Goal: Information Seeking & Learning: Check status

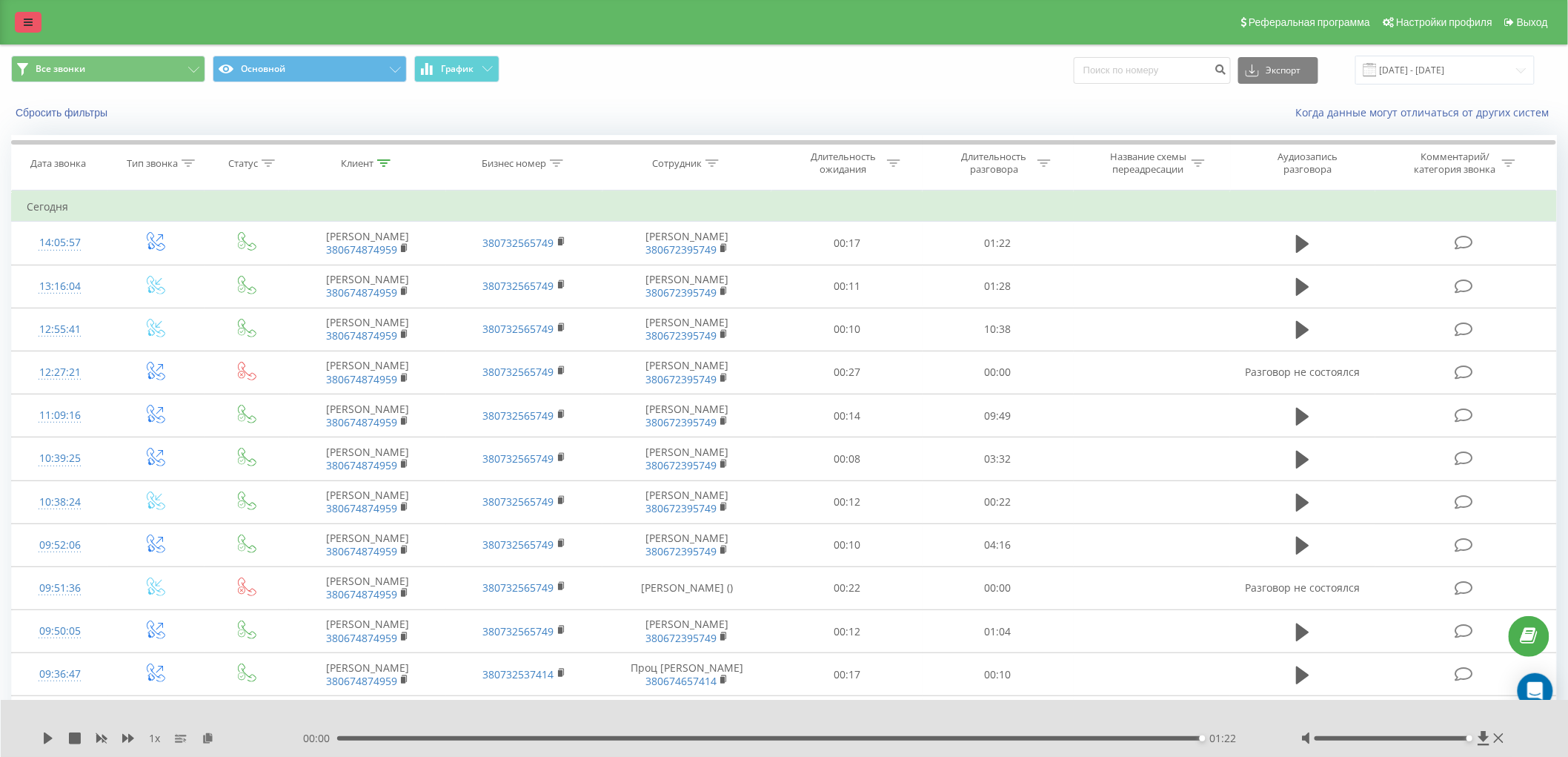
click at [23, 23] on link at bounding box center [27, 23] width 27 height 21
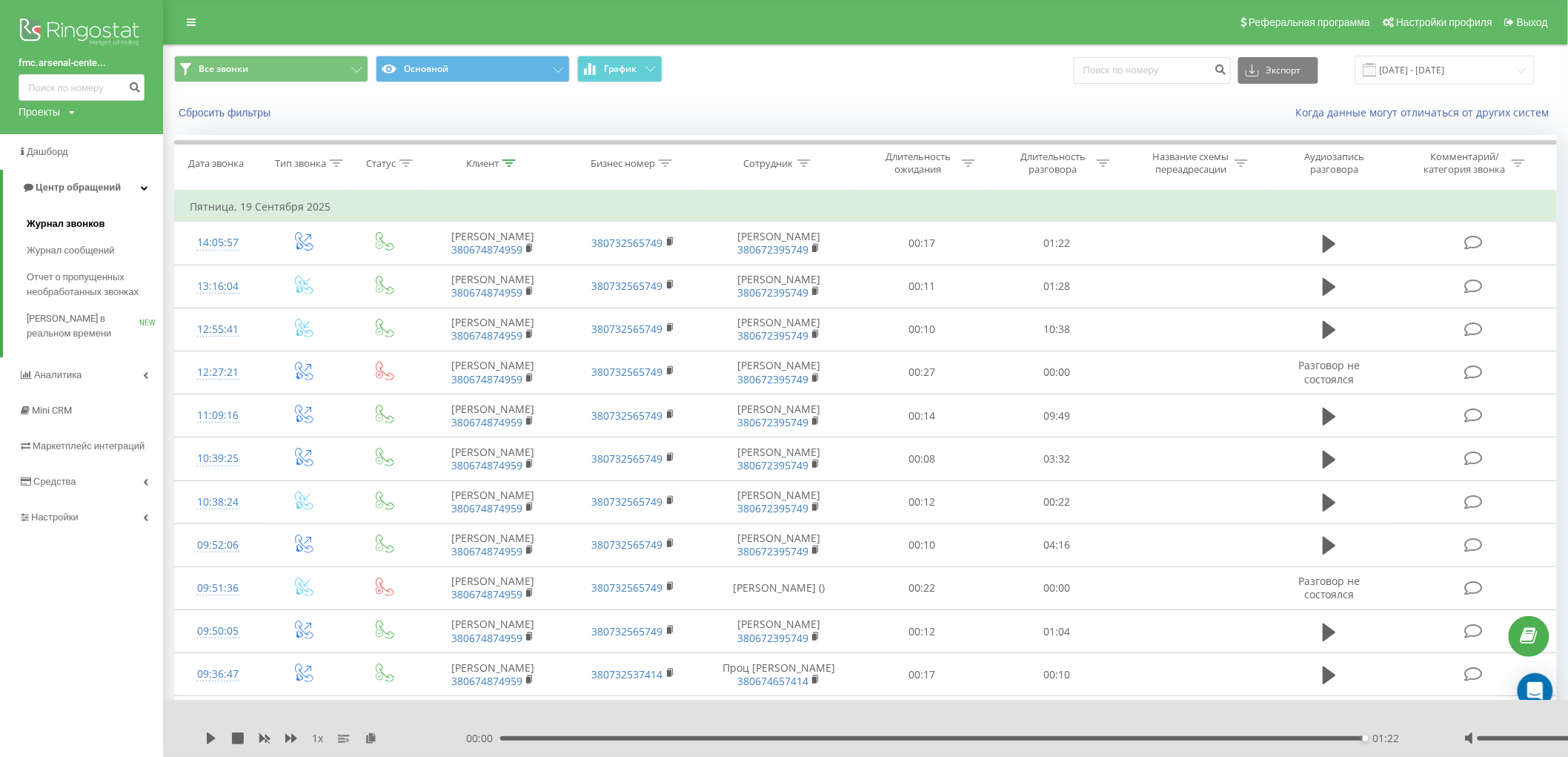
click at [76, 222] on span "Журнал звонков" at bounding box center [65, 224] width 78 height 15
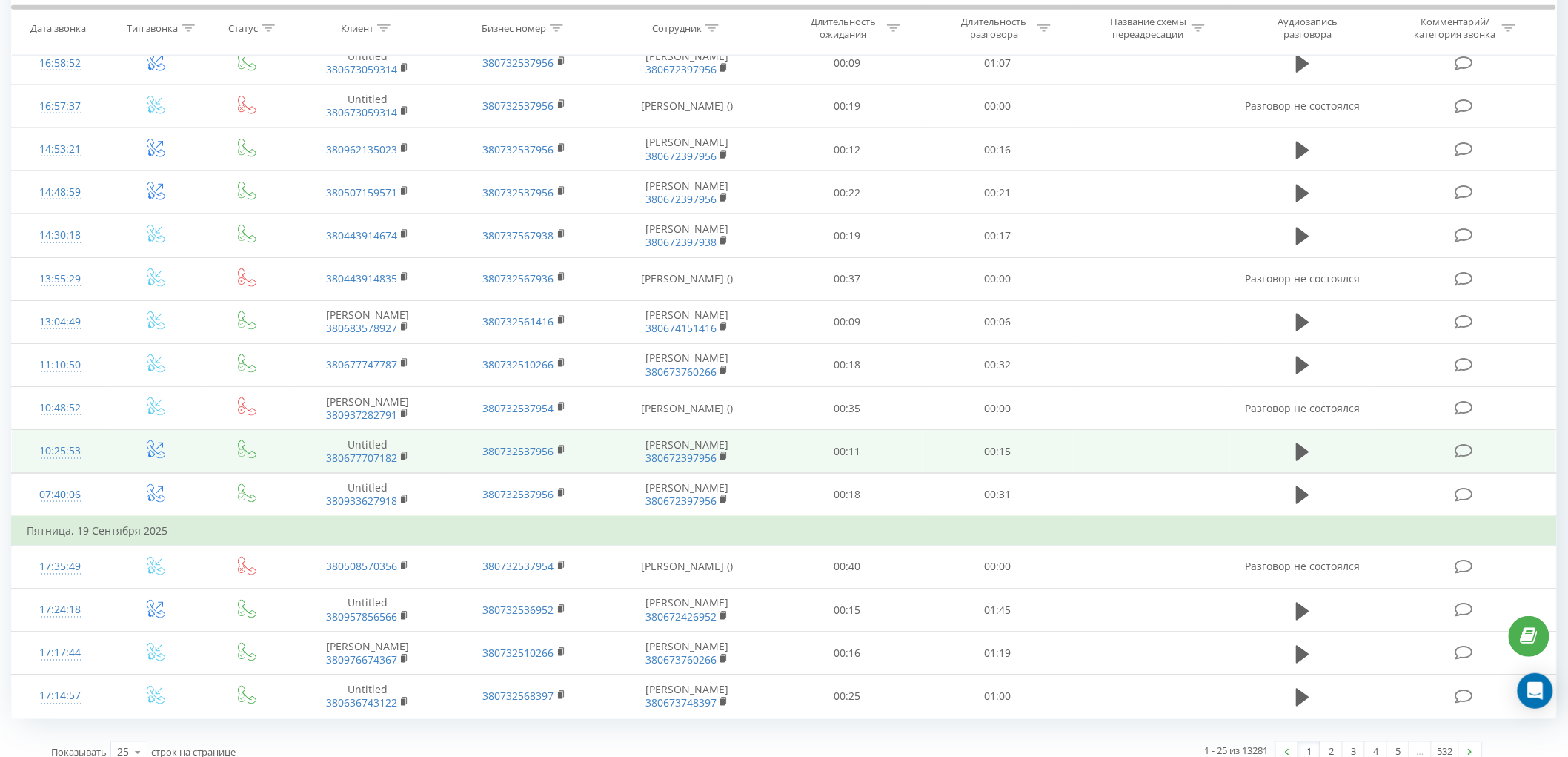
scroll to position [723, 0]
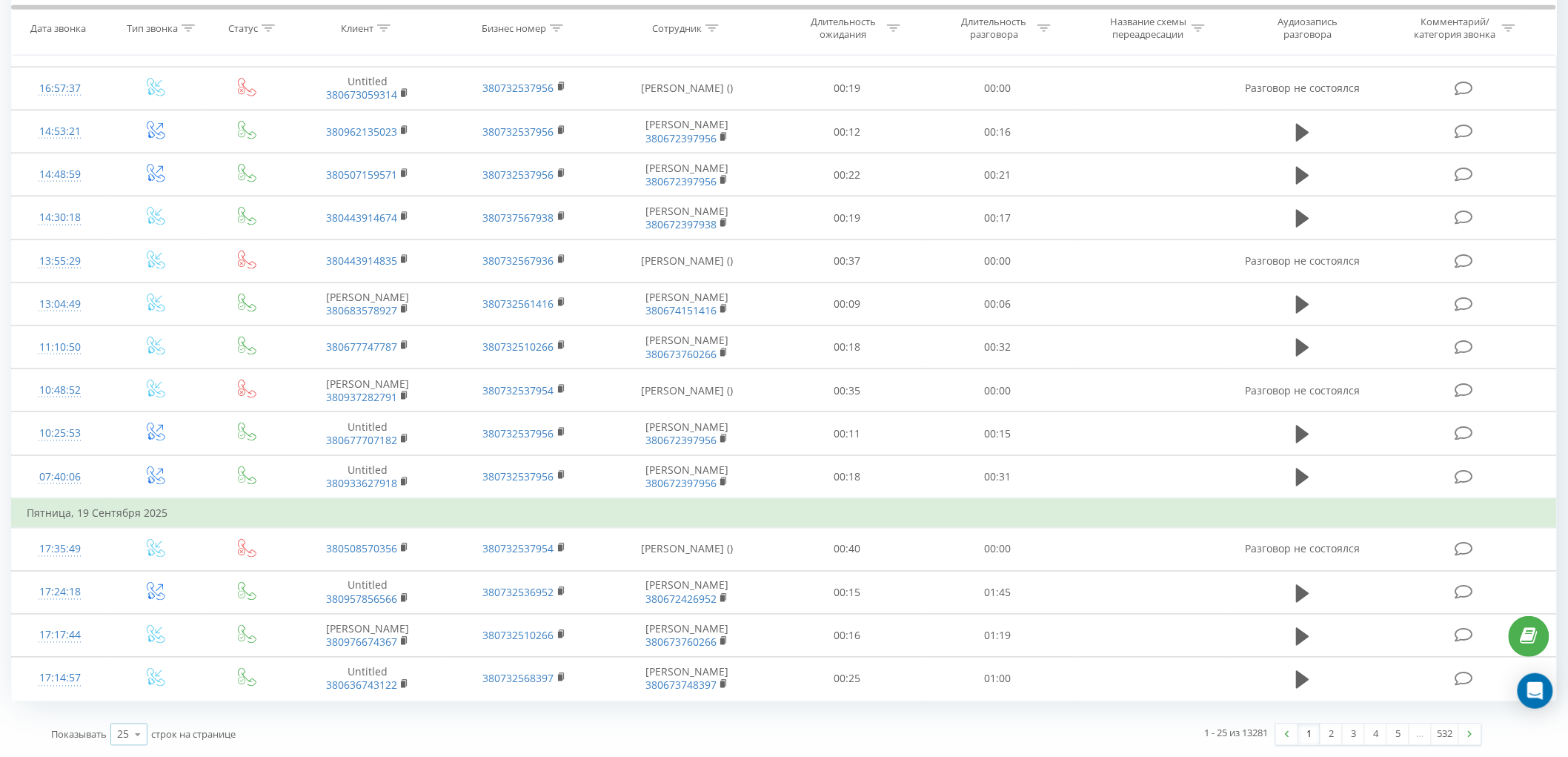
click at [140, 726] on icon at bounding box center [138, 735] width 23 height 29
click at [135, 707] on span "100" at bounding box center [126, 713] width 18 height 14
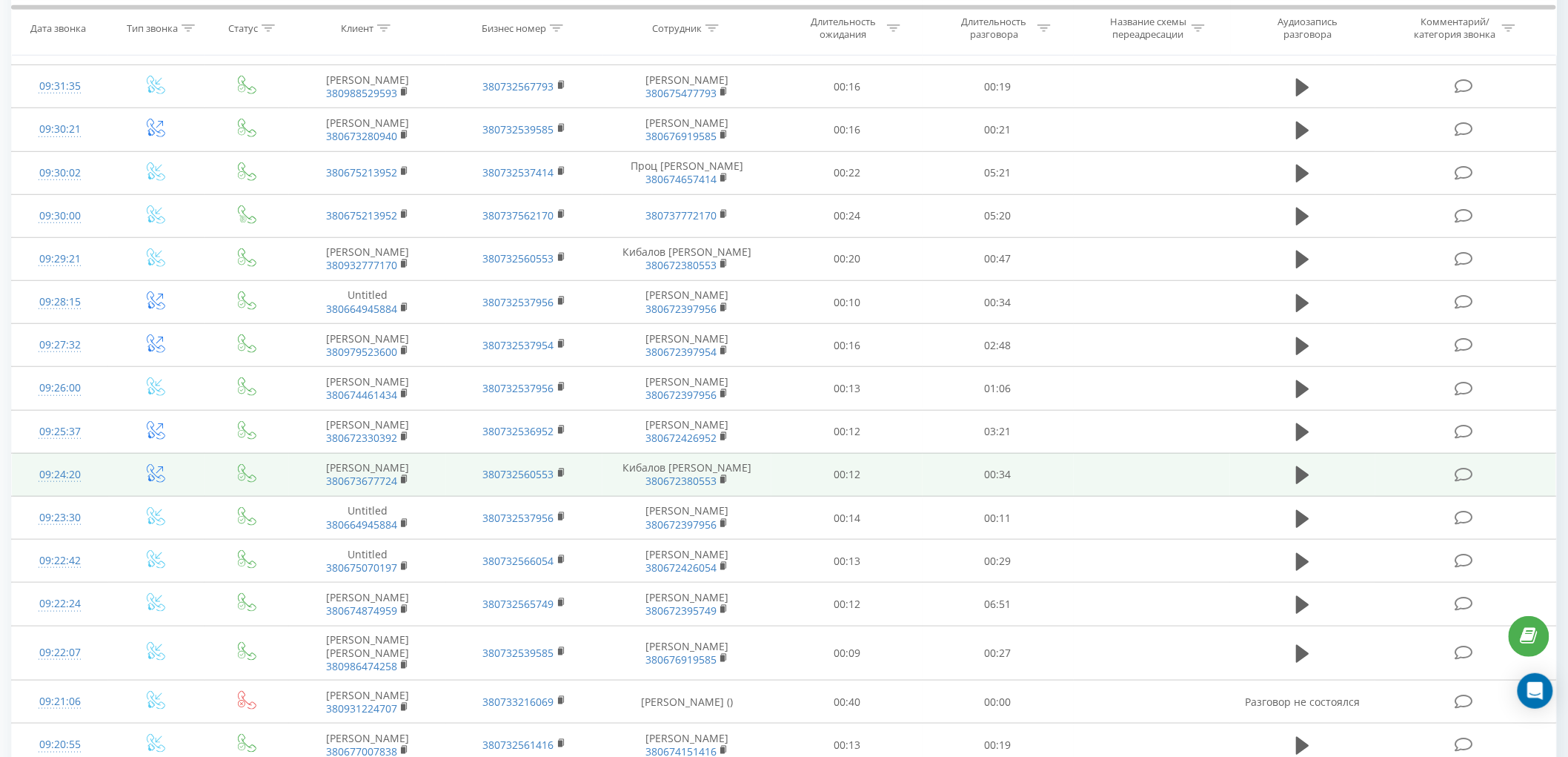
scroll to position [411, 0]
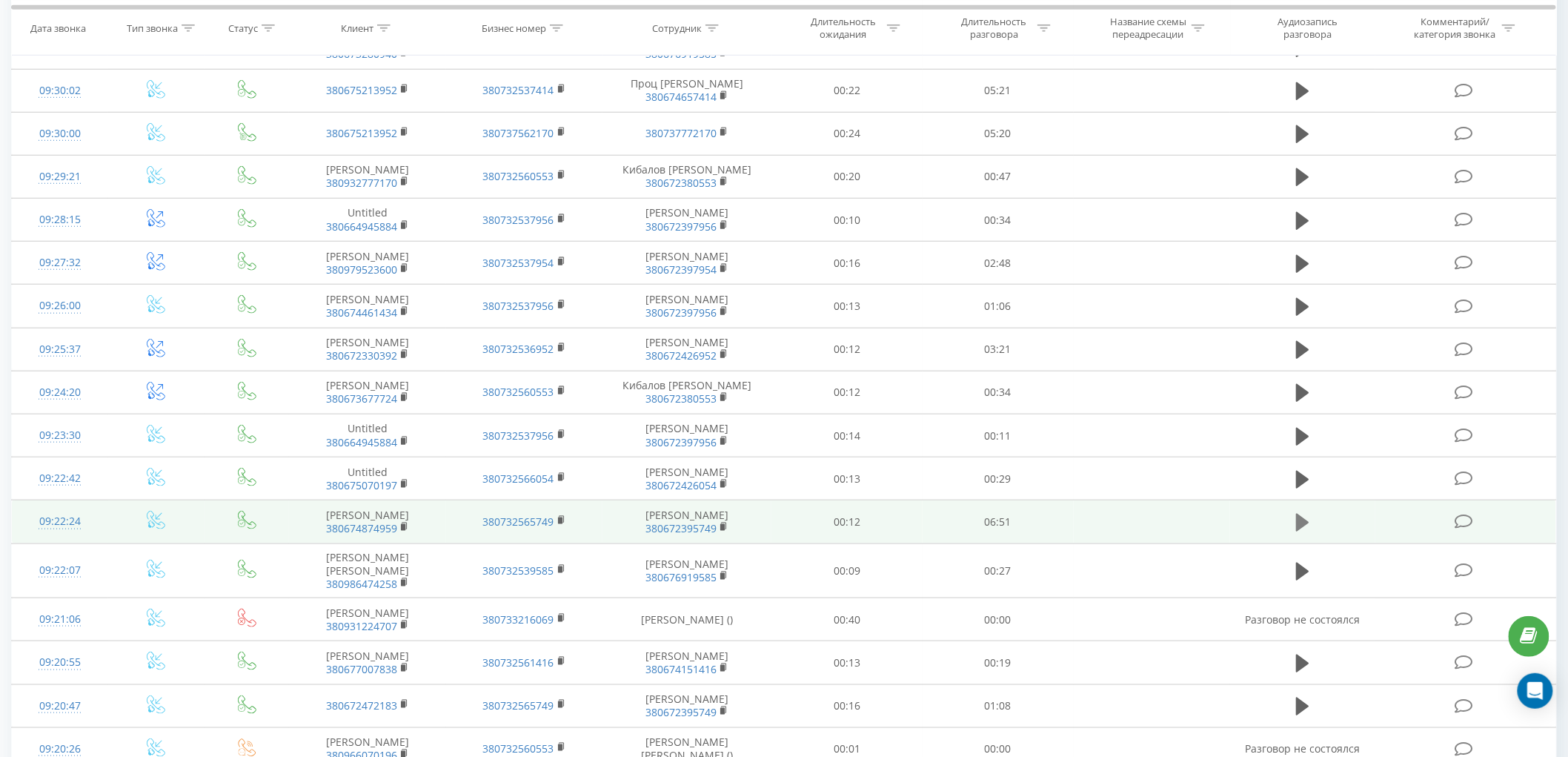
click at [1298, 532] on icon at bounding box center [1302, 523] width 14 height 18
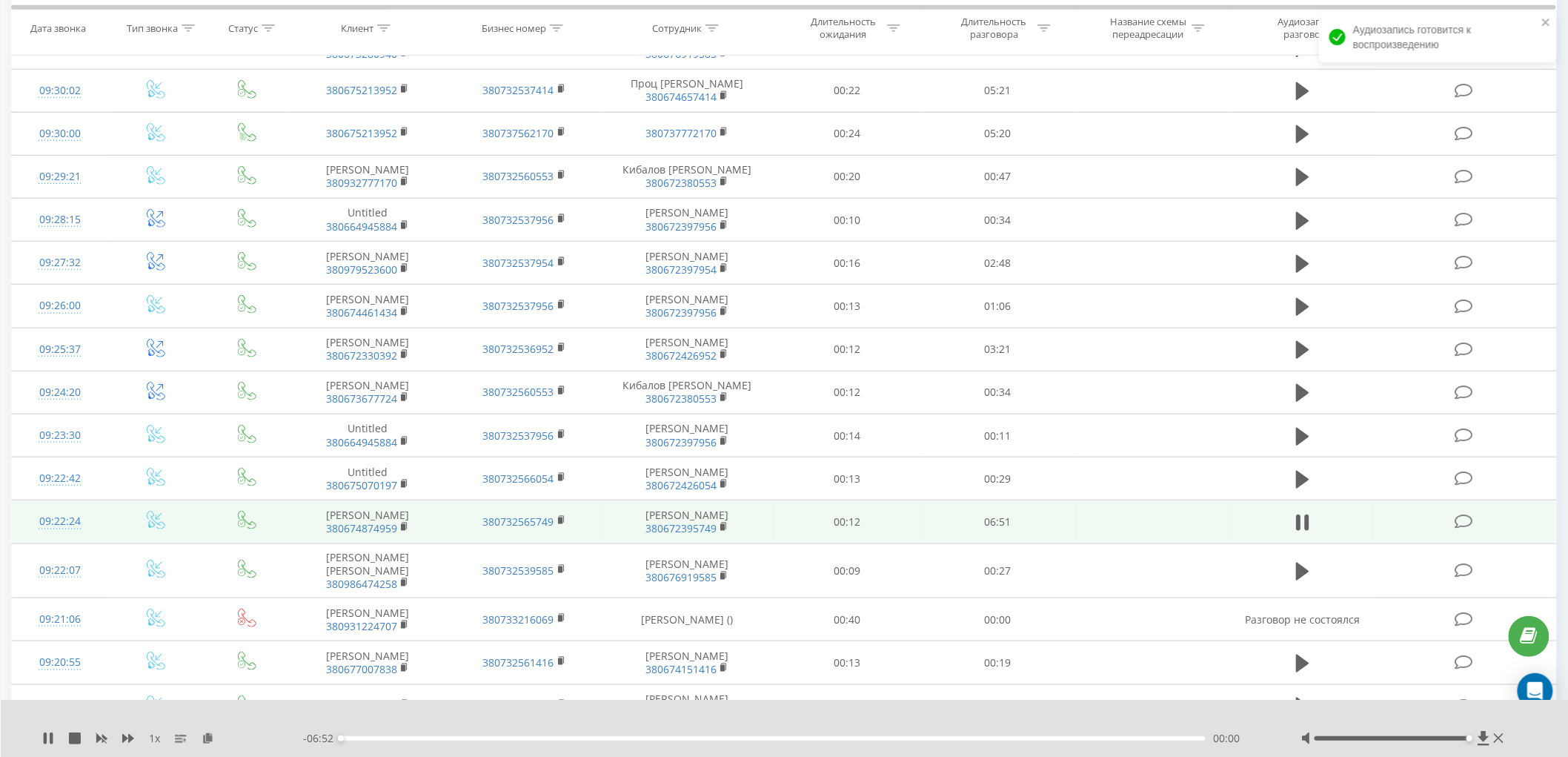
drag, startPoint x: 1392, startPoint y: 738, endPoint x: 1520, endPoint y: 742, distance: 128.1
click at [1520, 742] on div "1 x - 06:52 00:00 00:00" at bounding box center [785, 728] width 1568 height 57
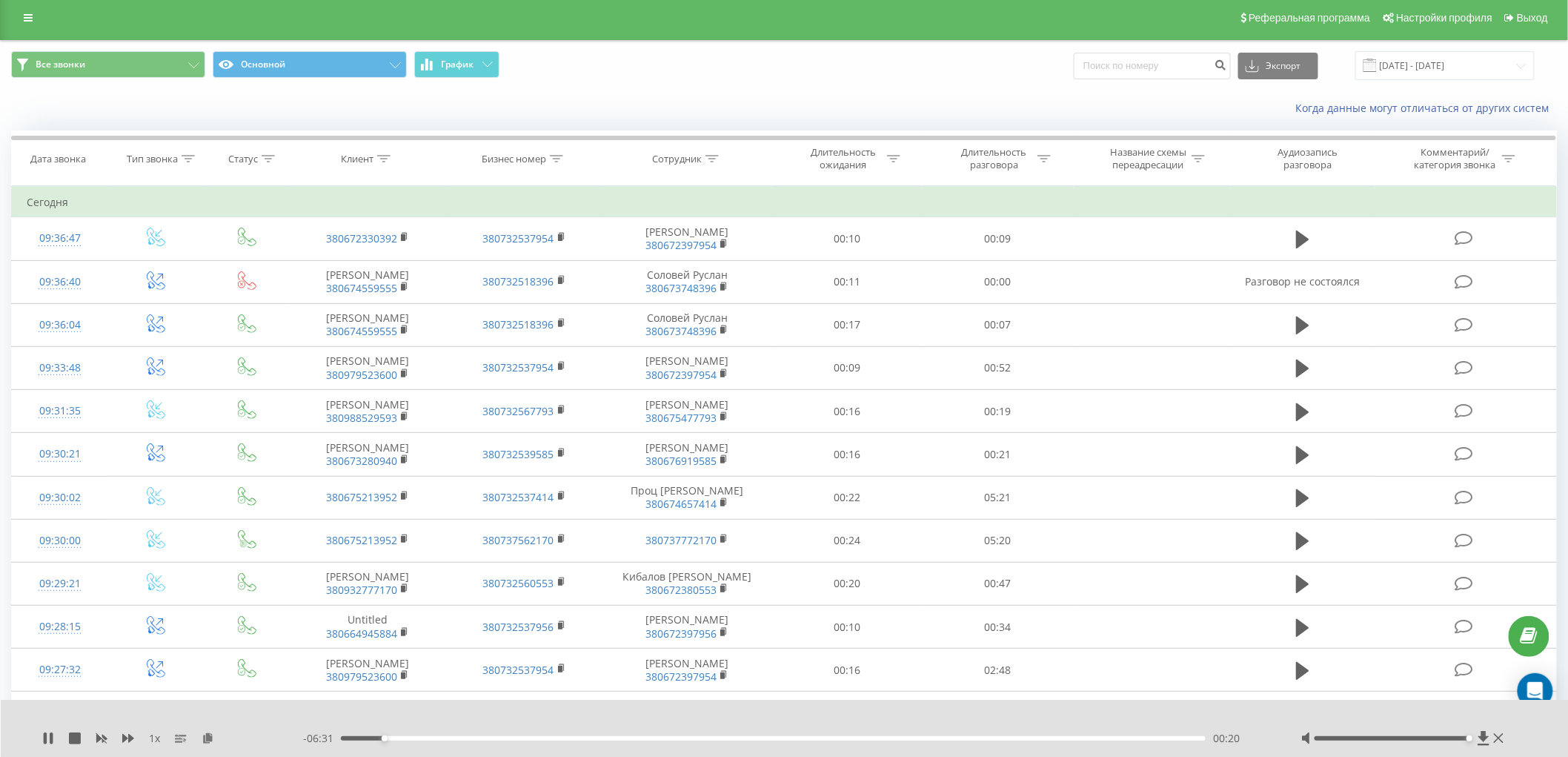
scroll to position [0, 0]
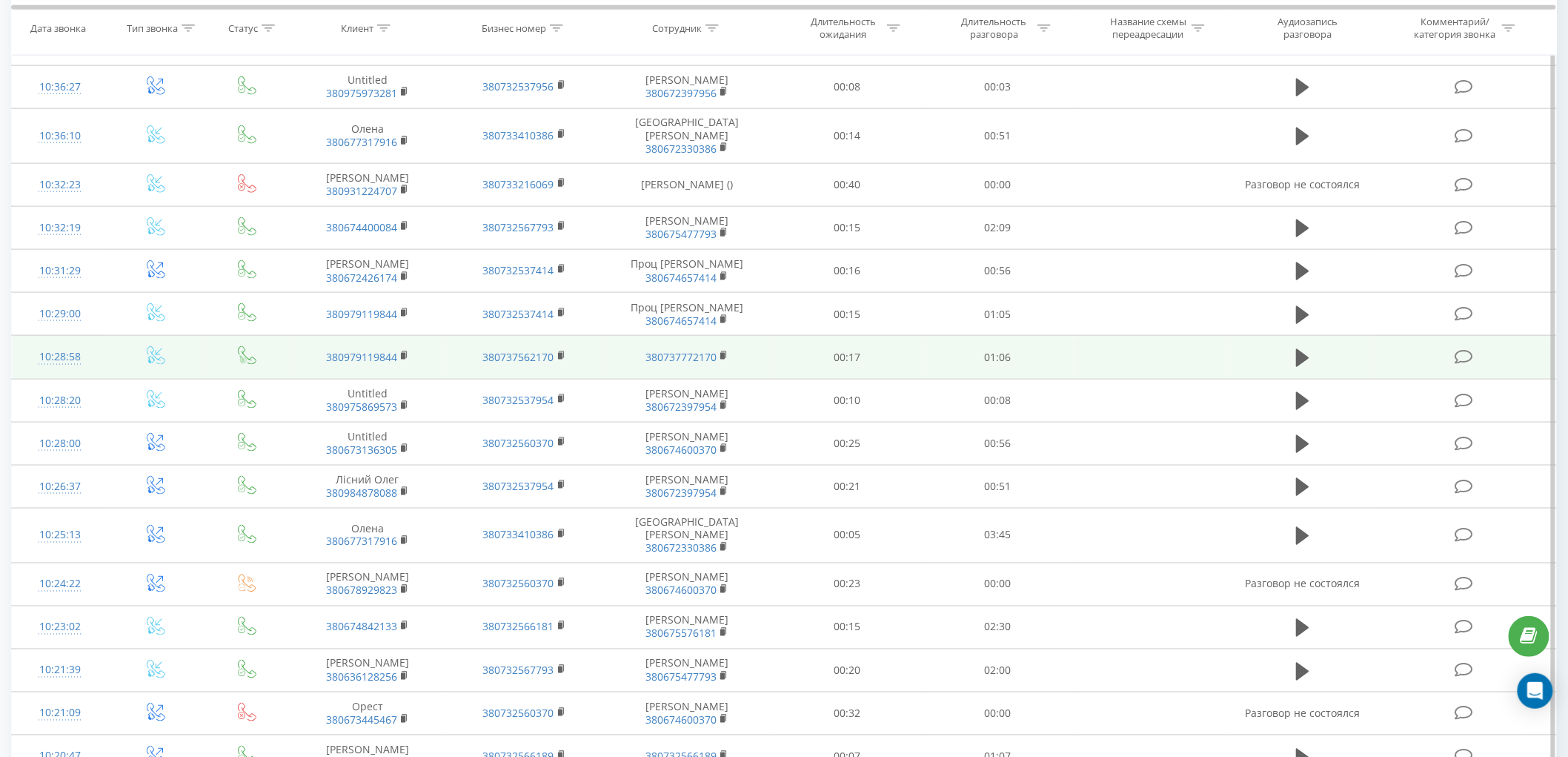
scroll to position [742, 0]
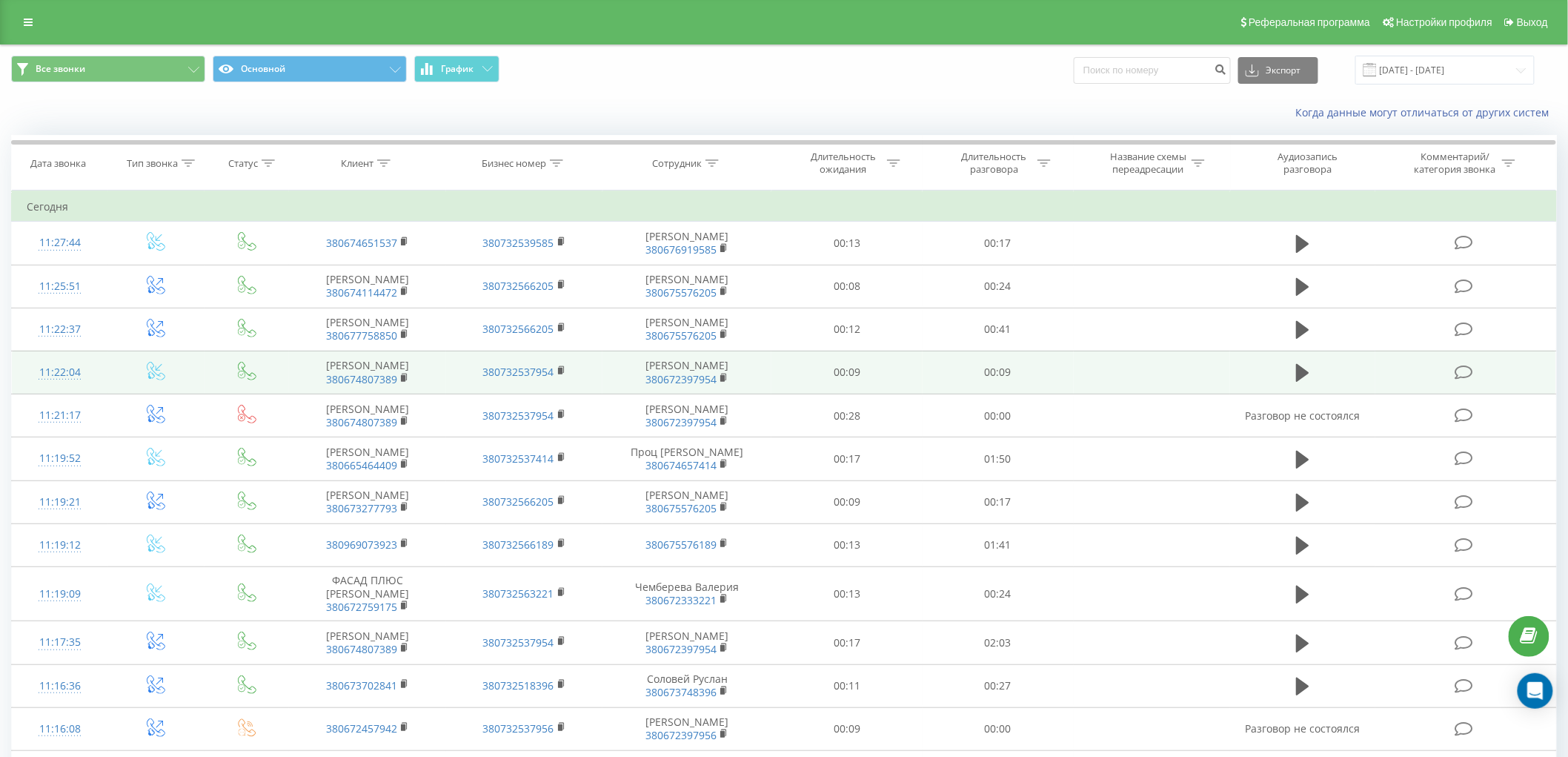
click at [398, 386] on span "380674807389" at bounding box center [367, 380] width 128 height 14
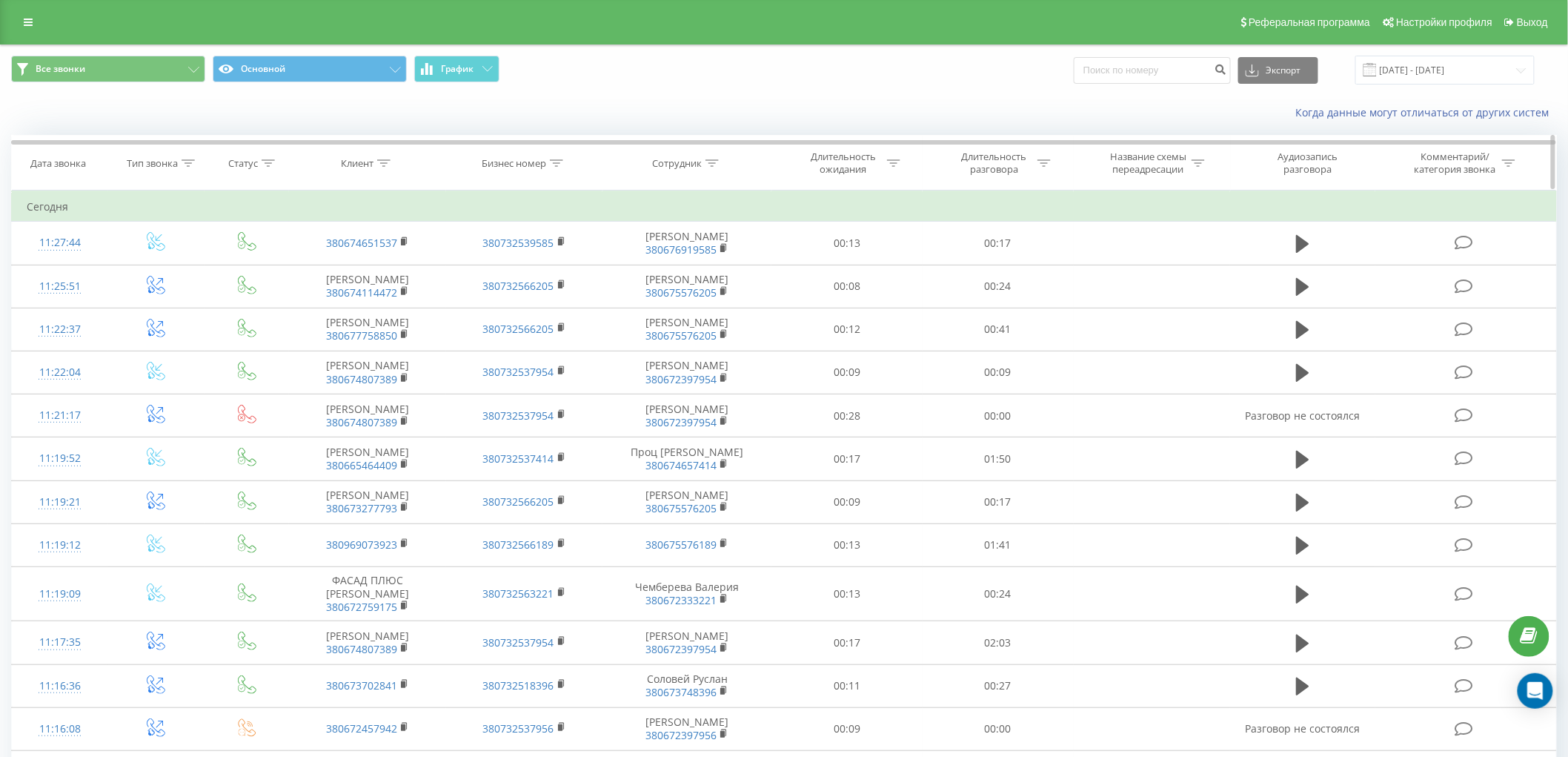
click at [382, 162] on icon at bounding box center [384, 162] width 14 height 7
click at [358, 264] on input "text" at bounding box center [367, 270] width 131 height 26
click at [365, 269] on input "text" at bounding box center [367, 270] width 131 height 26
click at [614, 89] on div "Все звонки Основной График Экспорт .csv .xls .xlsx 22.08.2025 - 22.09.2025" at bounding box center [784, 69] width 1566 height 49
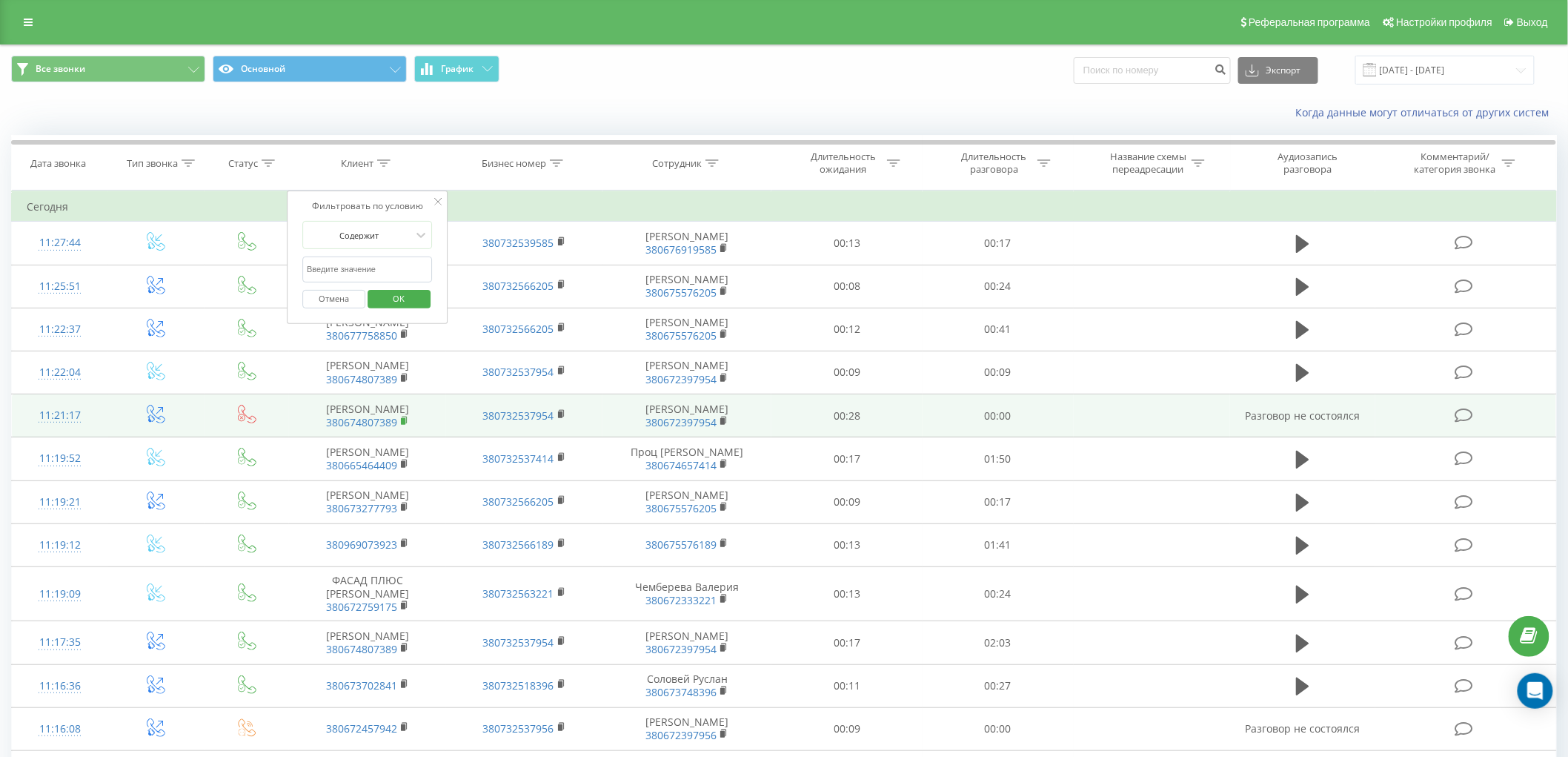
click at [405, 425] on rect at bounding box center [404, 422] width 5 height 6
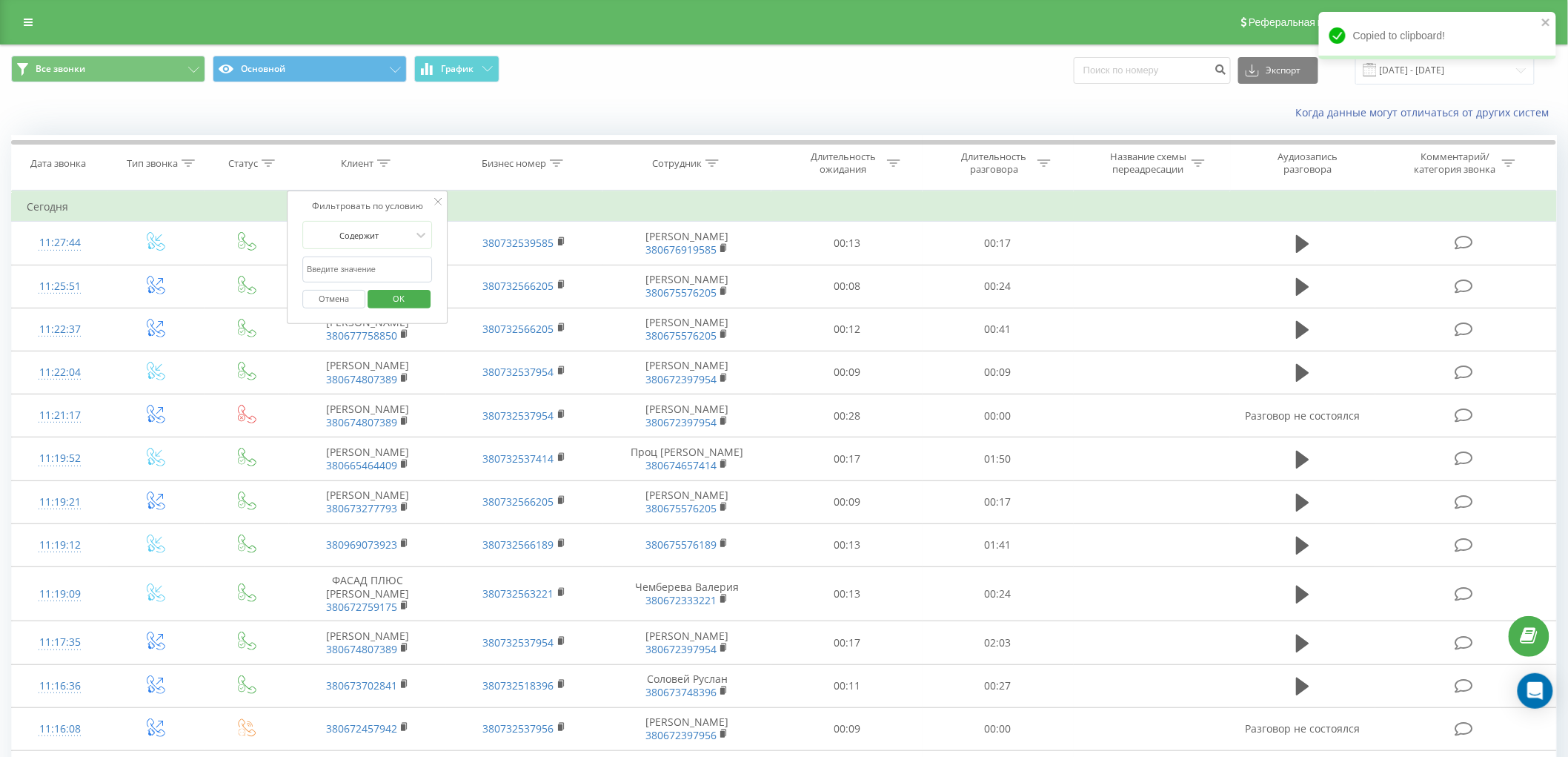
click at [350, 266] on input "text" at bounding box center [367, 270] width 131 height 26
paste input "380674807389"
click at [402, 298] on span "OK" at bounding box center [398, 298] width 41 height 23
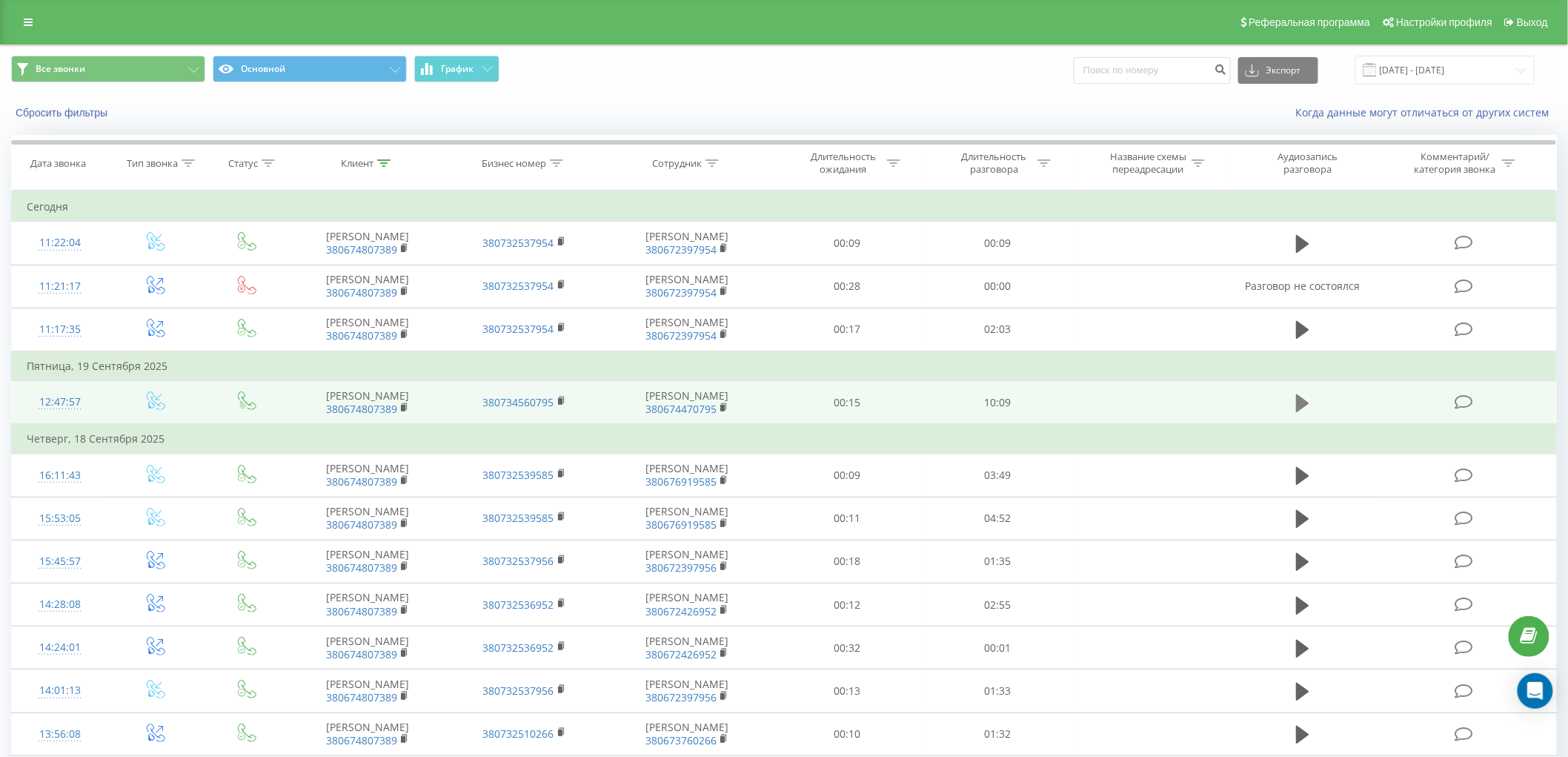
click at [1307, 414] on icon at bounding box center [1302, 403] width 14 height 21
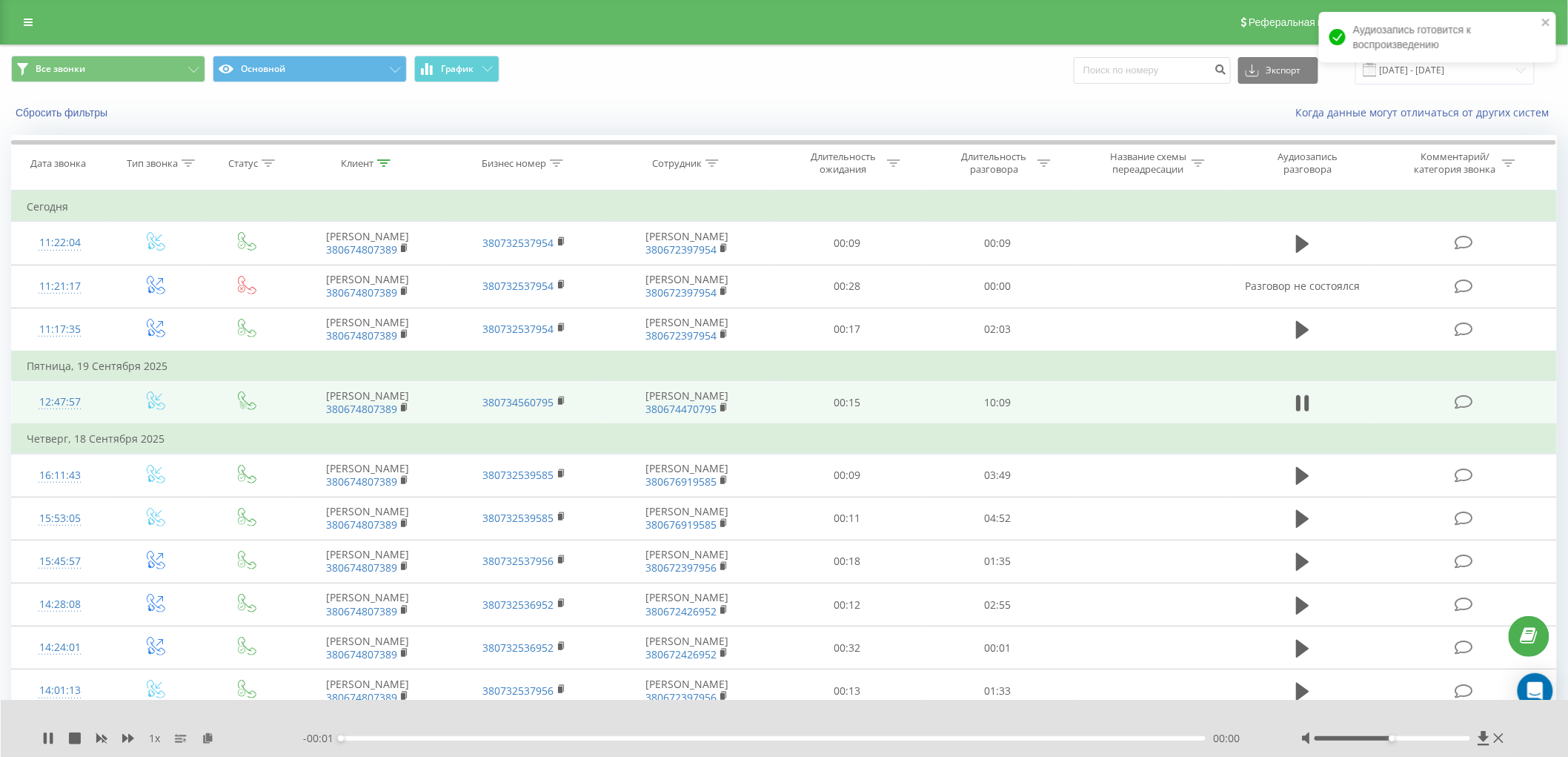
click at [1468, 736] on div at bounding box center [1392, 738] width 155 height 5
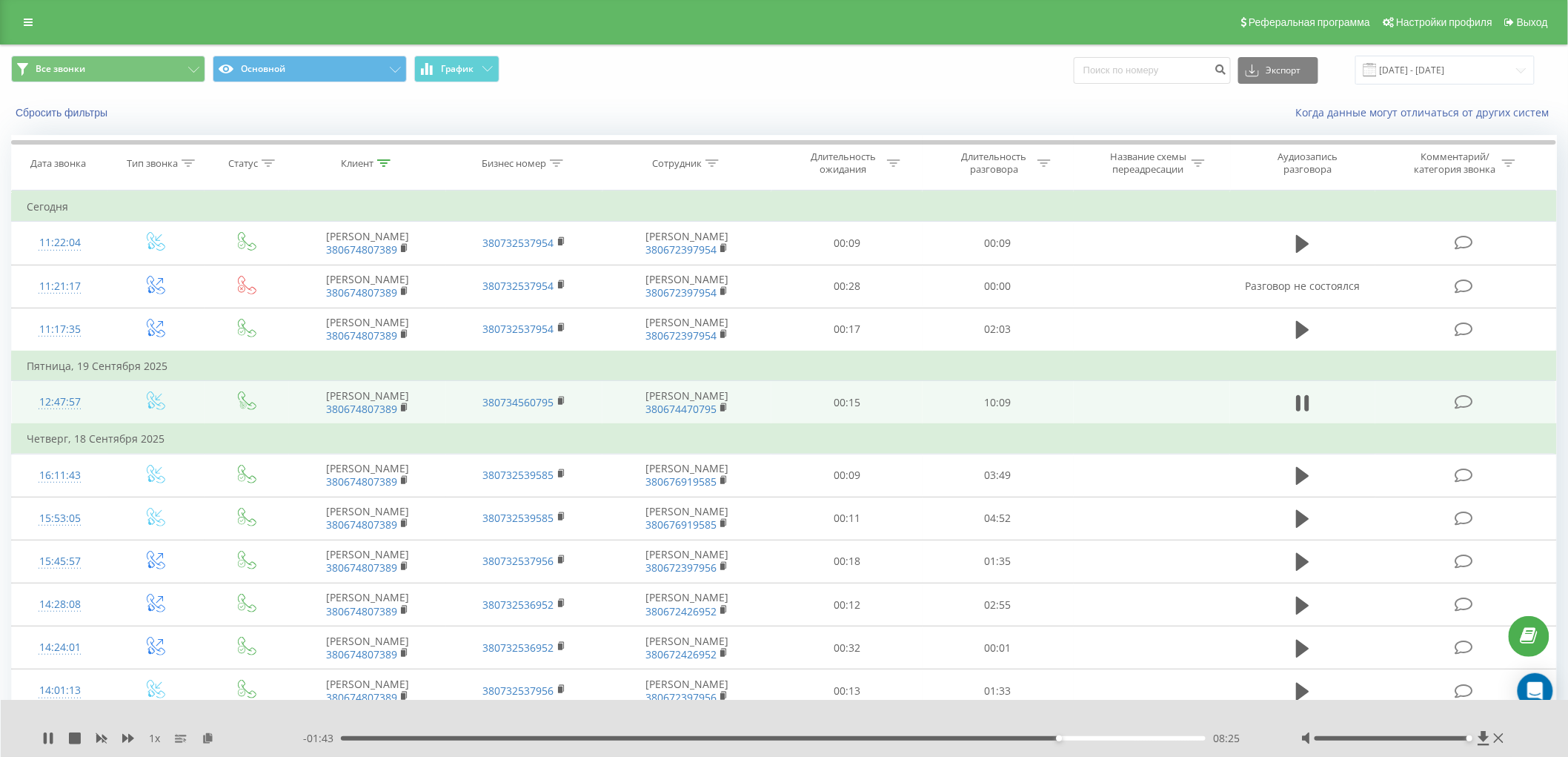
click at [1140, 738] on div "08:25" at bounding box center [773, 738] width 865 height 5
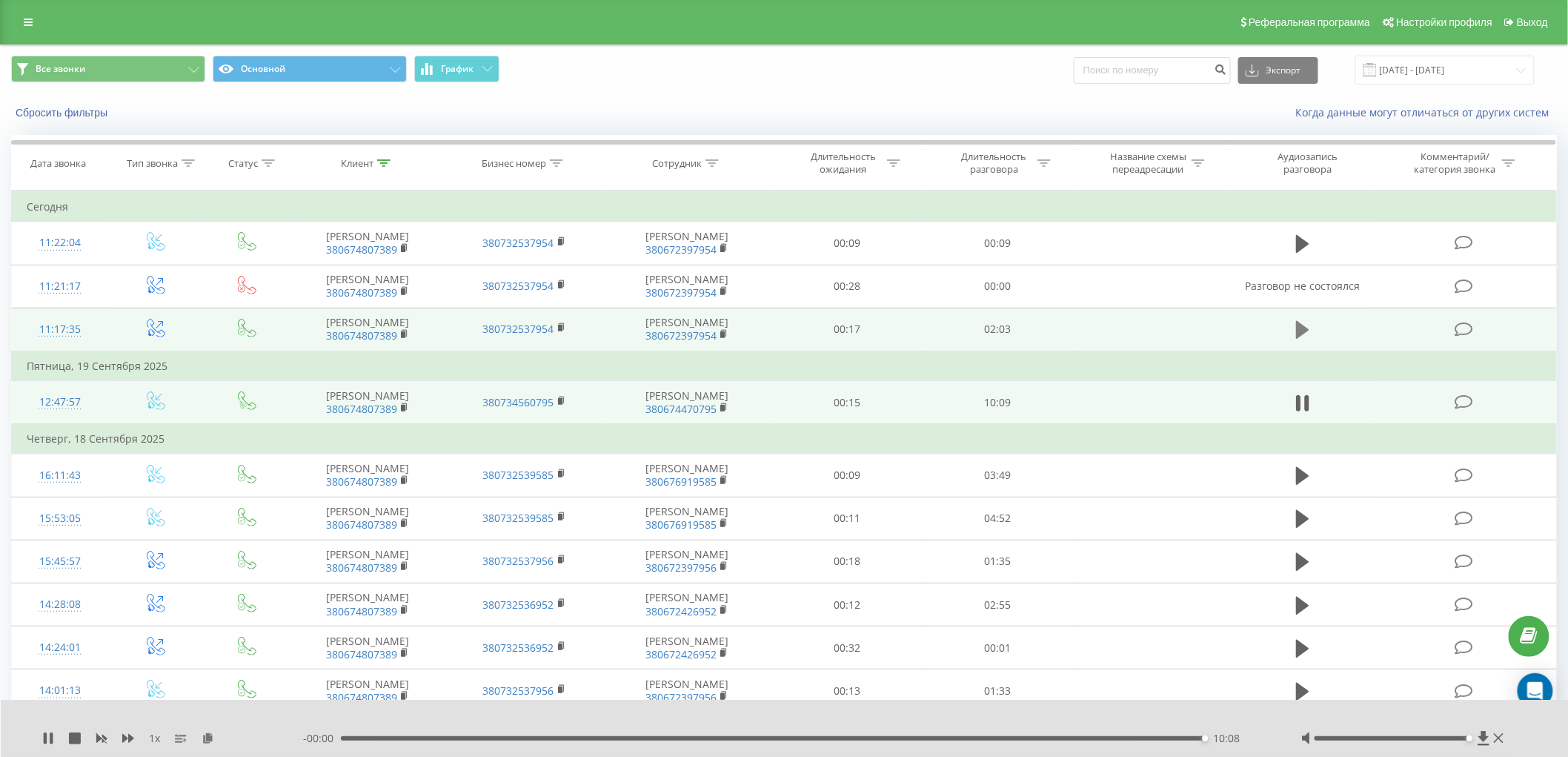
click at [1298, 339] on icon at bounding box center [1302, 330] width 14 height 18
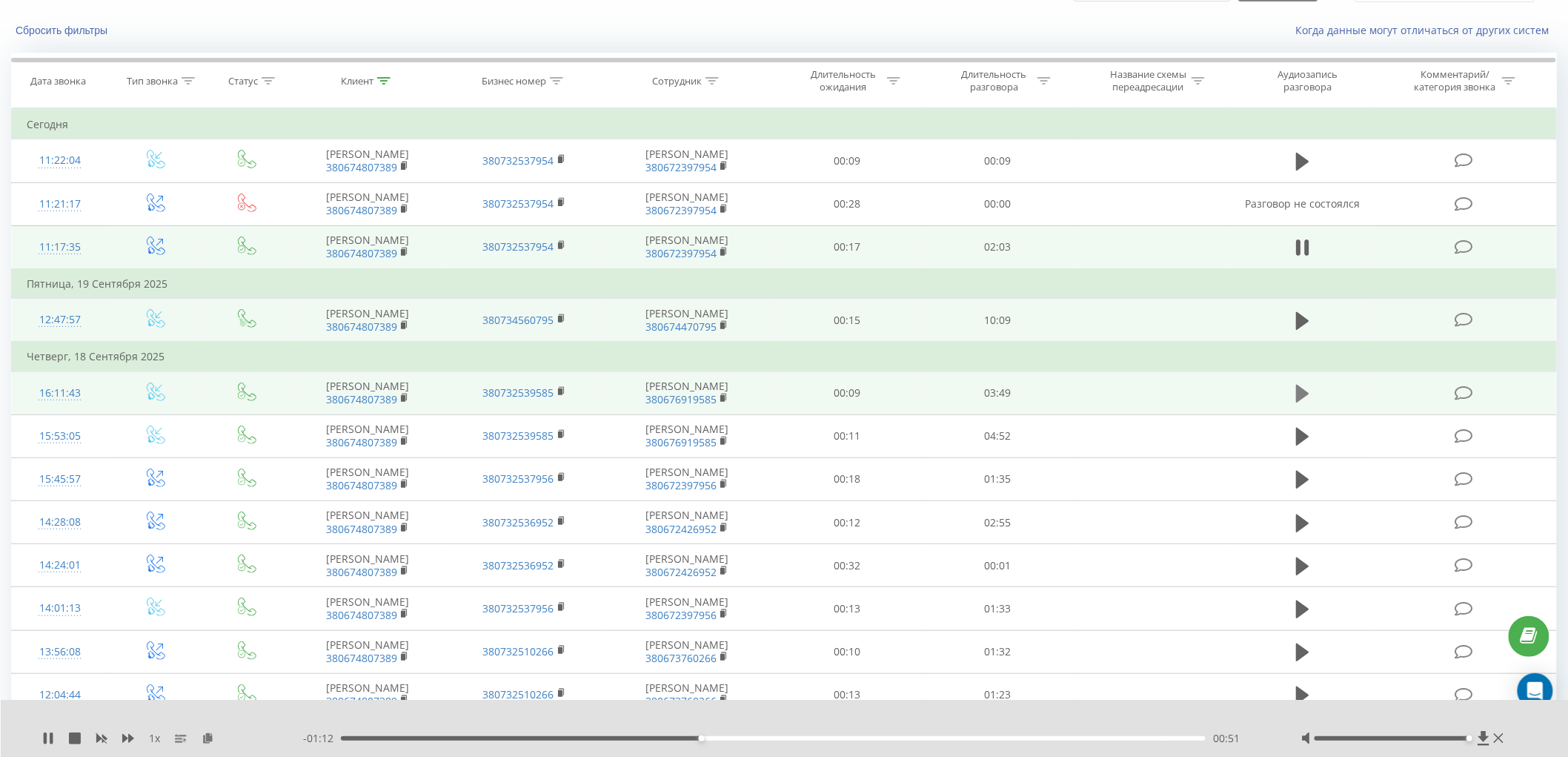
click at [1302, 402] on icon at bounding box center [1302, 393] width 14 height 18
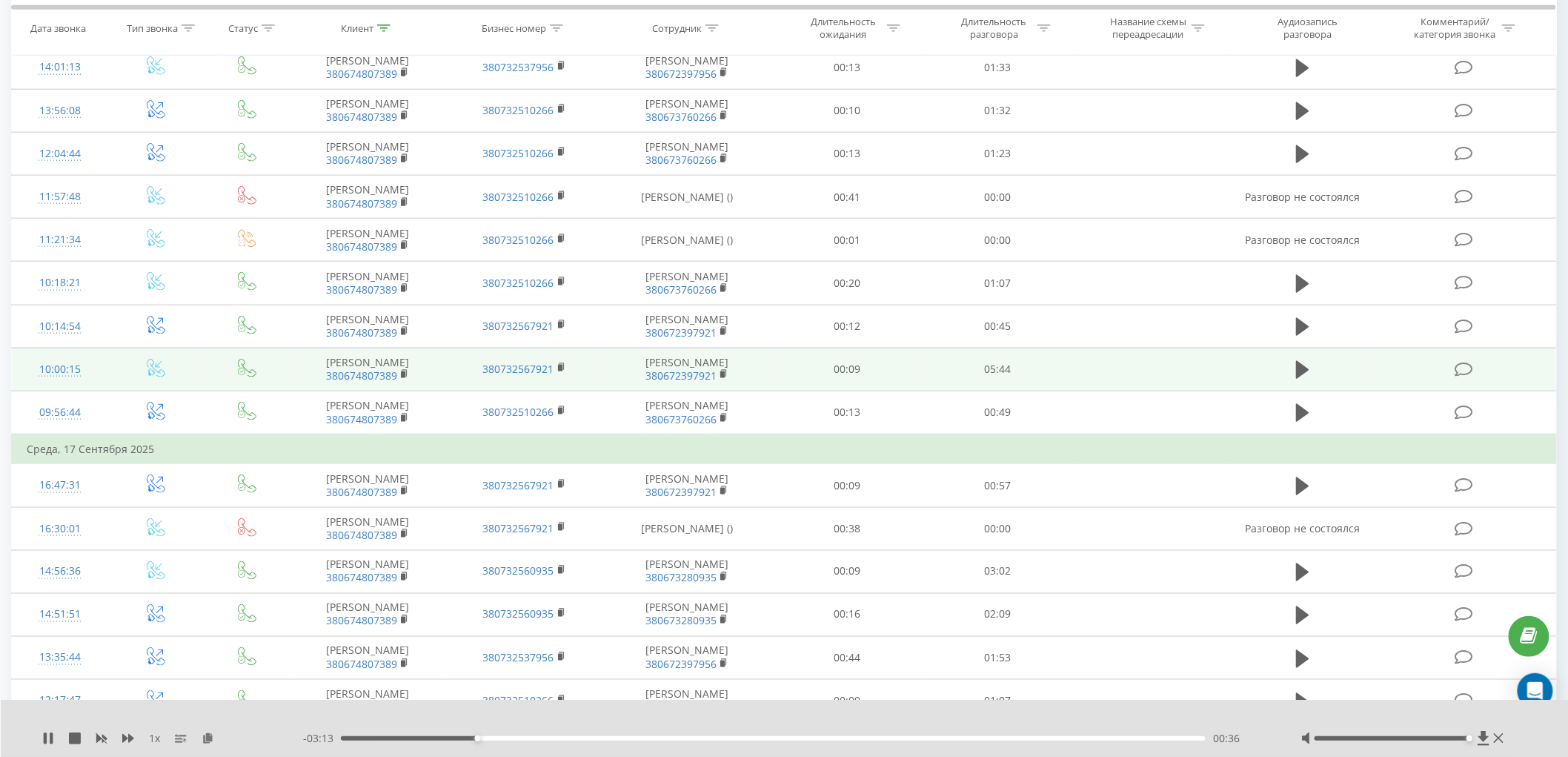
scroll to position [658, 0]
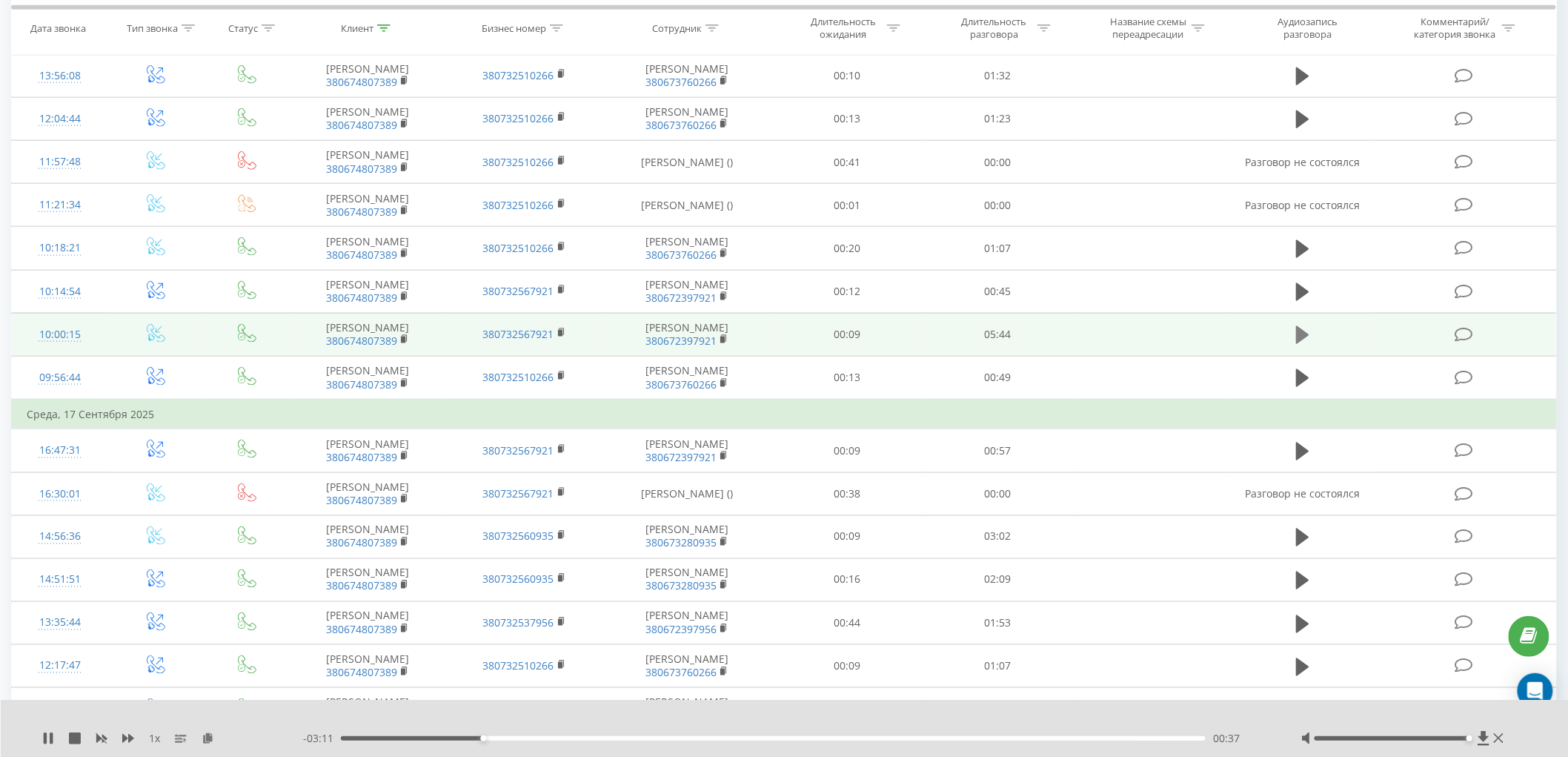
click at [1306, 344] on icon at bounding box center [1302, 335] width 14 height 18
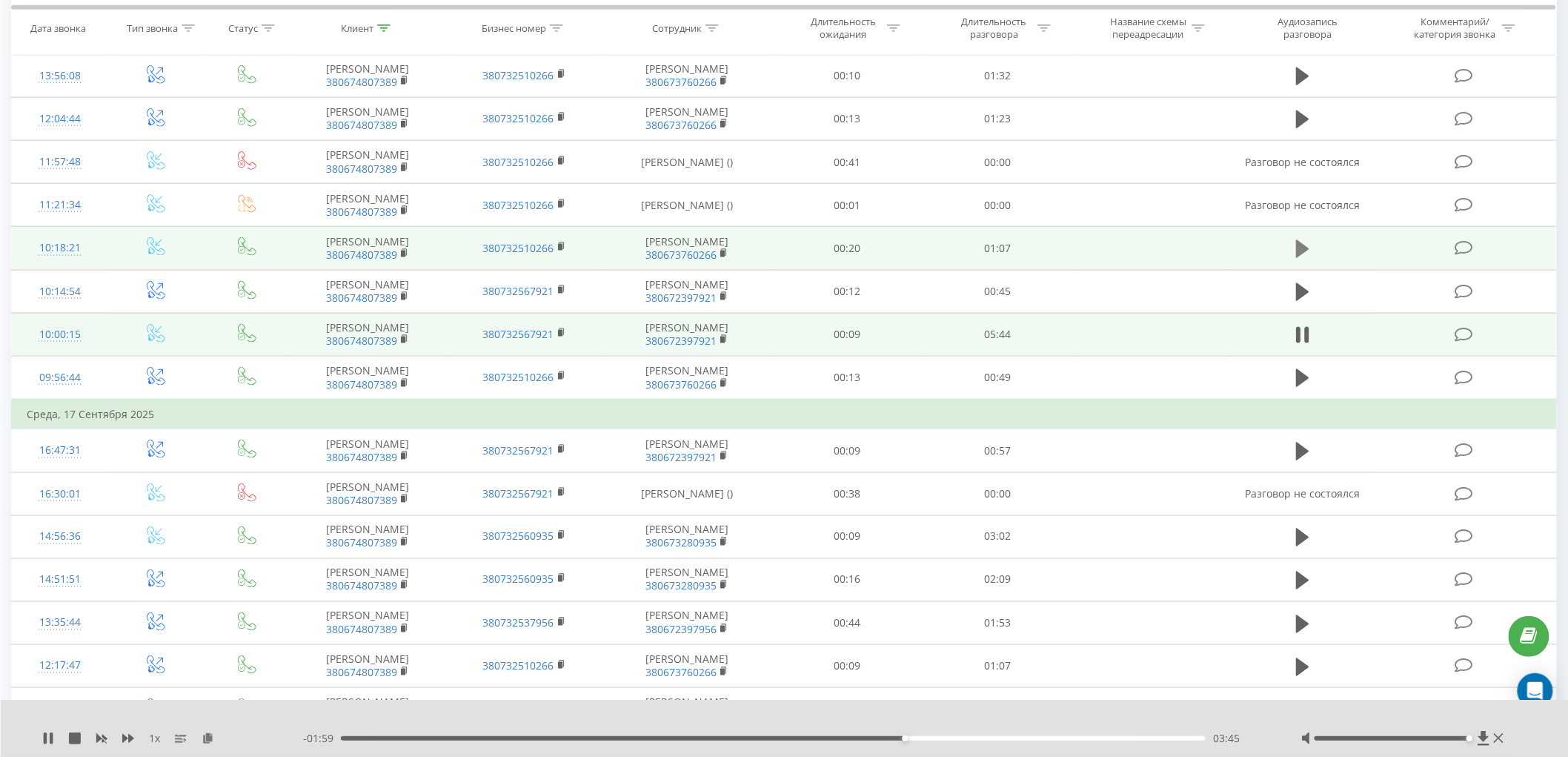
click at [1309, 259] on icon at bounding box center [1302, 250] width 14 height 21
click at [1302, 259] on icon at bounding box center [1302, 250] width 14 height 21
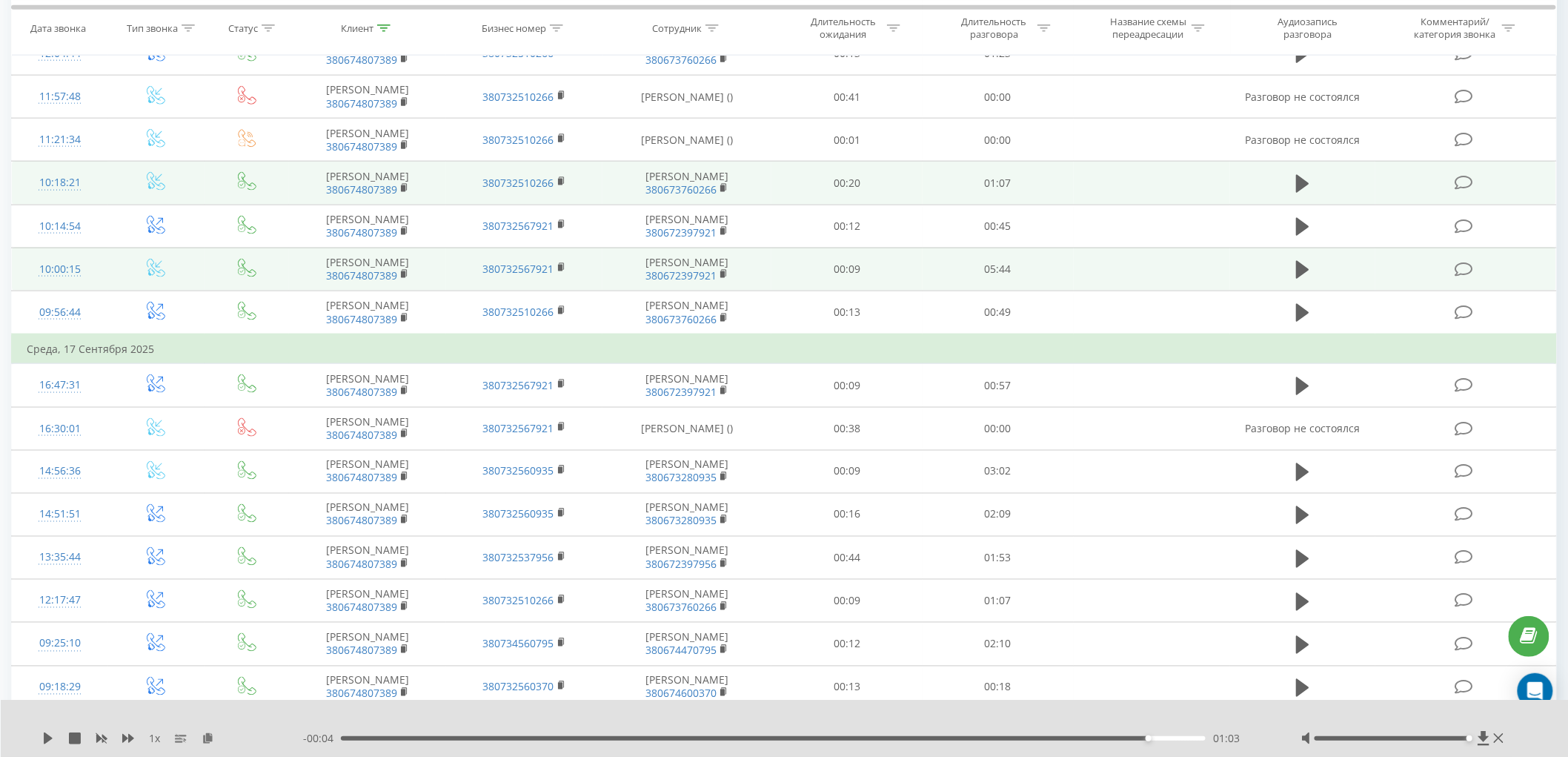
scroll to position [988, 0]
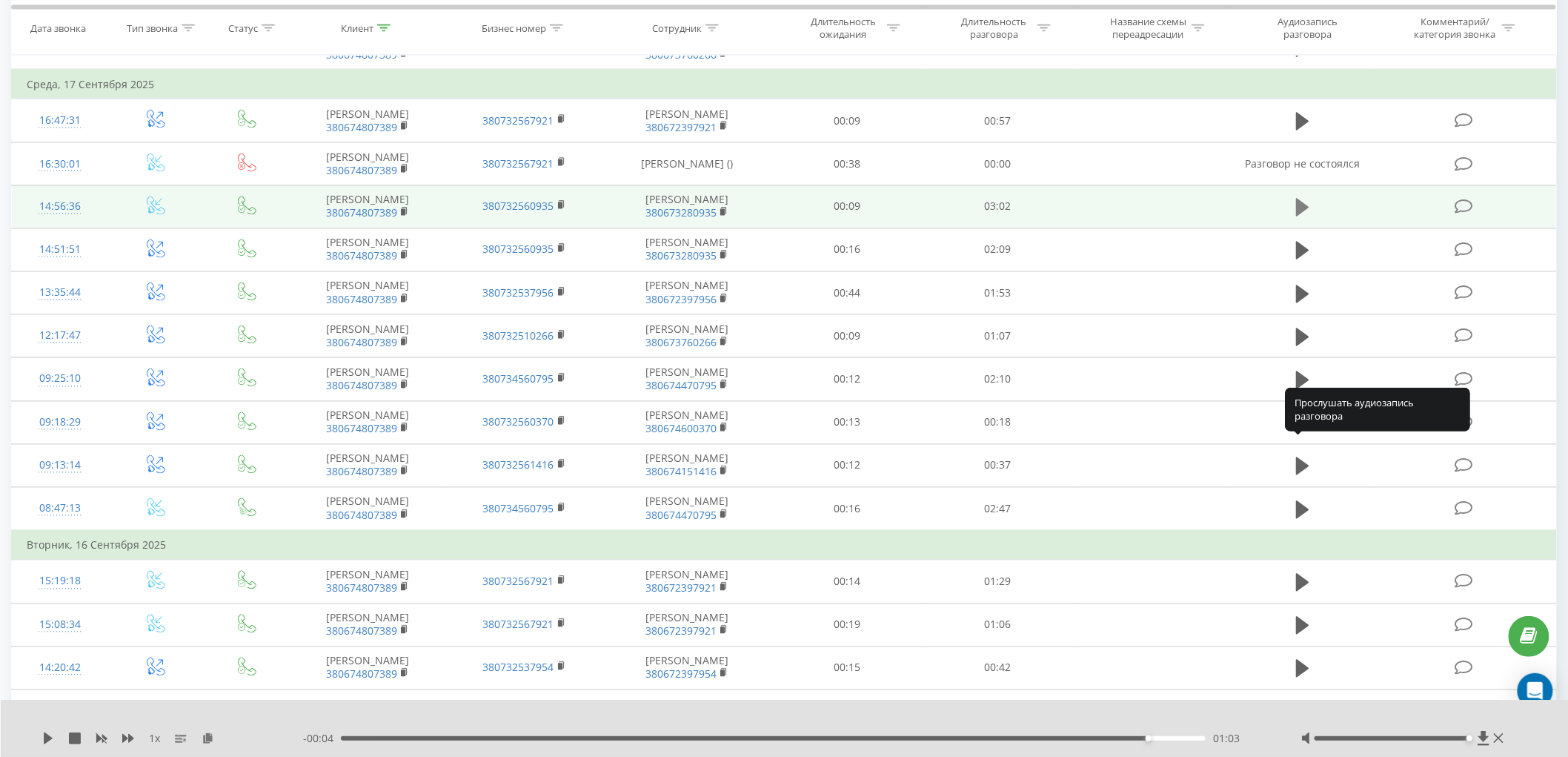
click at [1299, 217] on icon at bounding box center [1302, 208] width 14 height 18
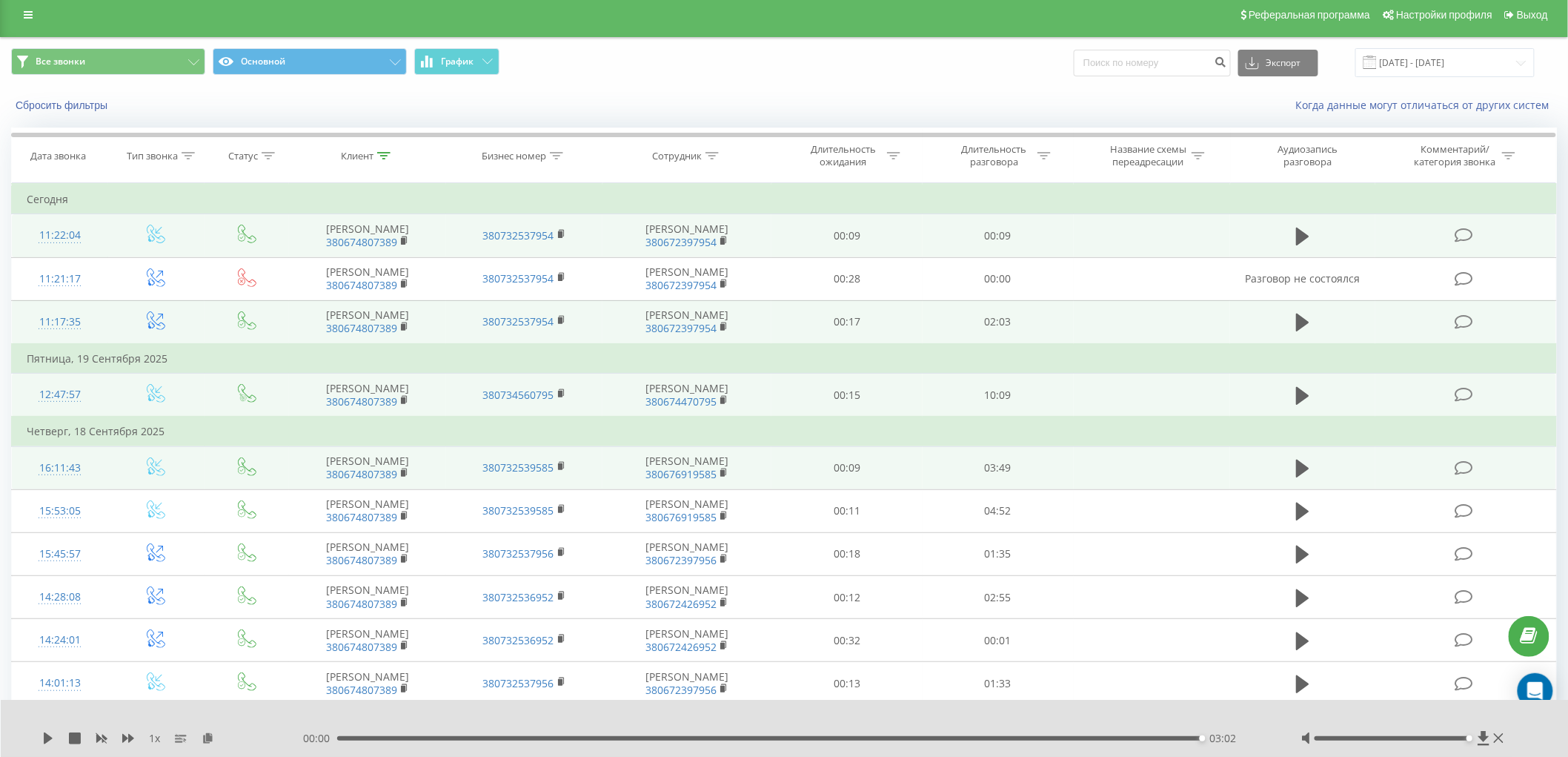
scroll to position [0, 0]
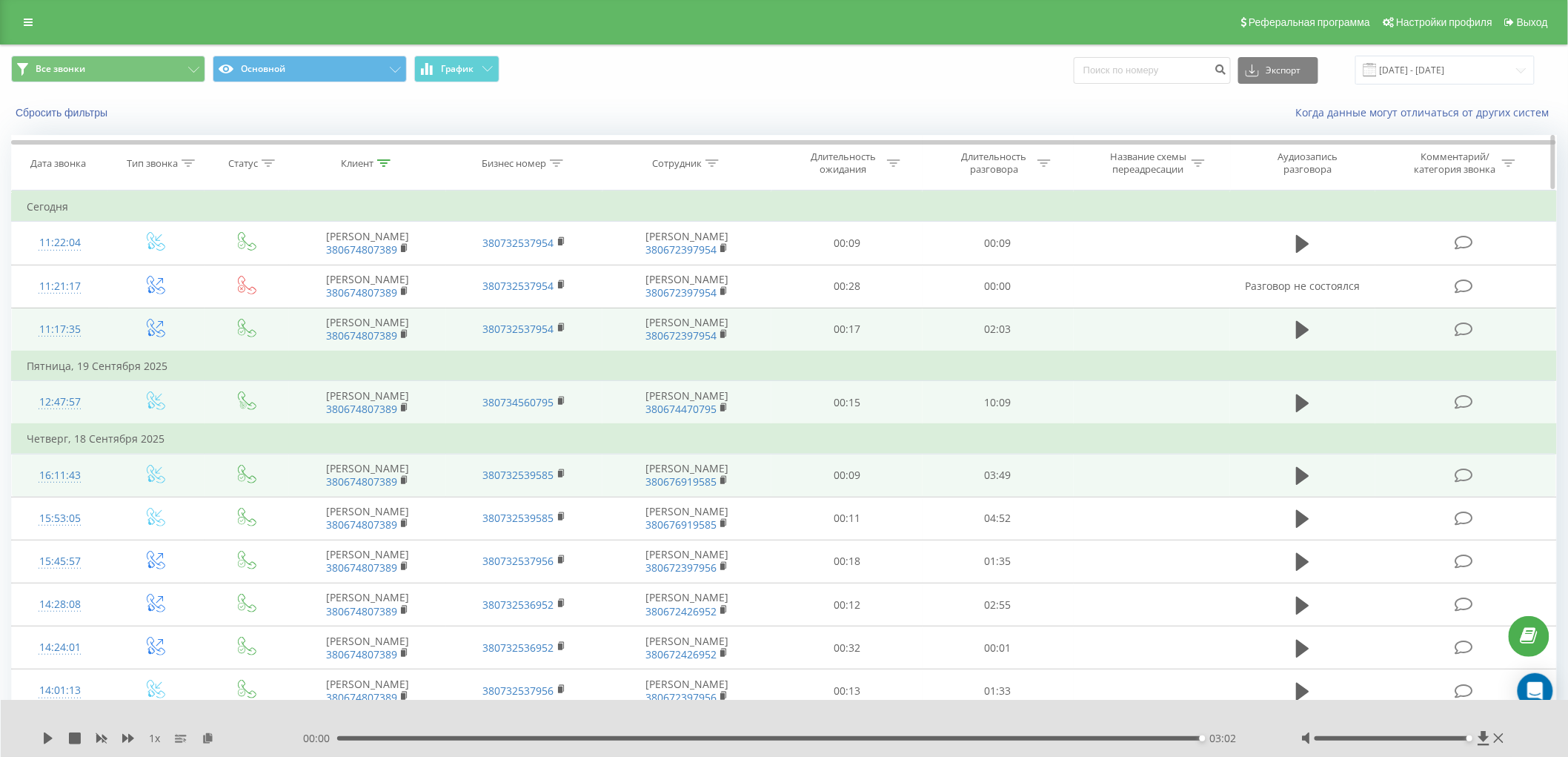
click at [388, 162] on icon at bounding box center [384, 162] width 14 height 7
click at [367, 267] on input "380674807389" at bounding box center [367, 270] width 131 height 26
type input "3"
click at [419, 305] on button "OK" at bounding box center [399, 299] width 63 height 19
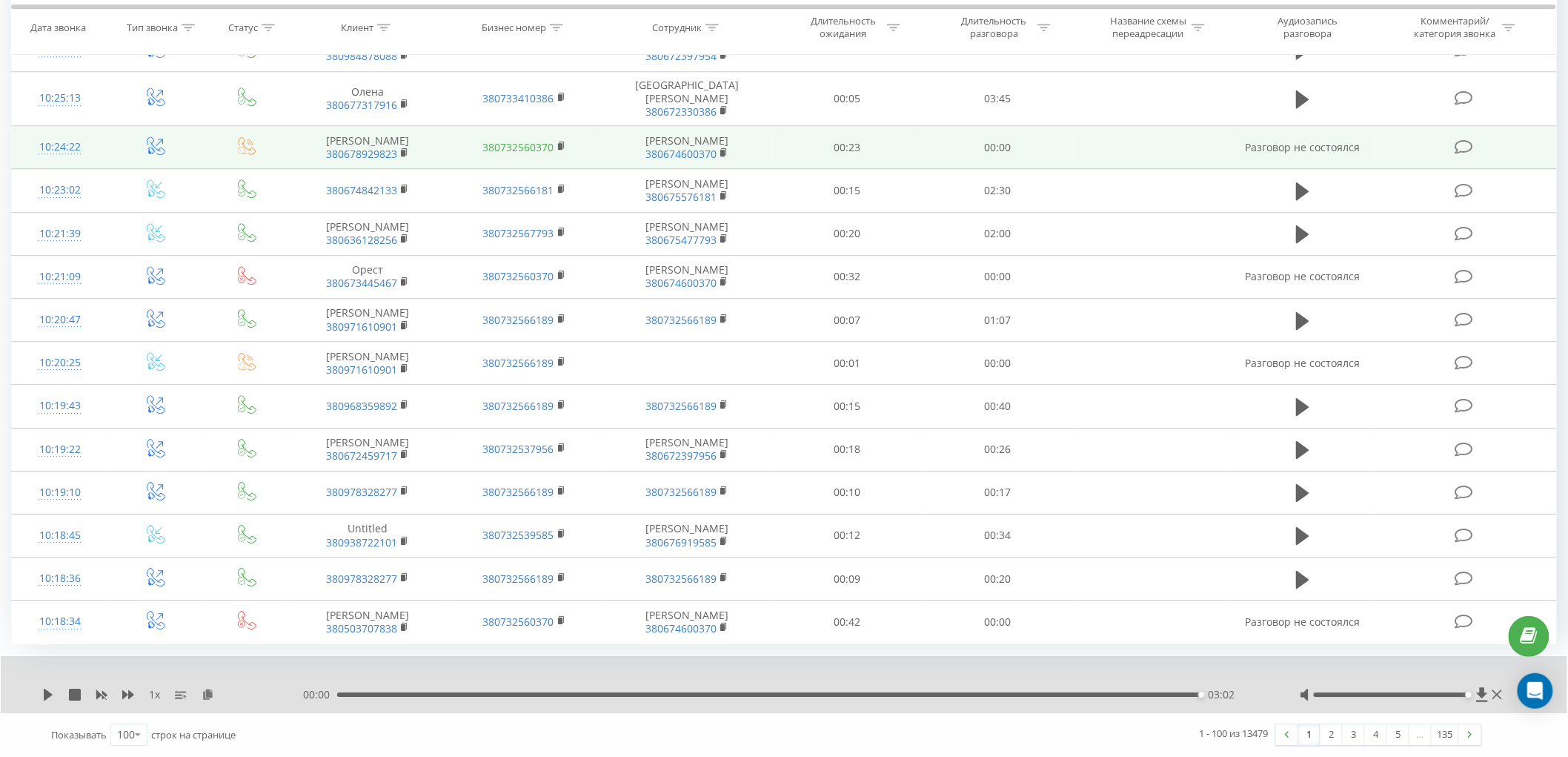
scroll to position [4124, 0]
